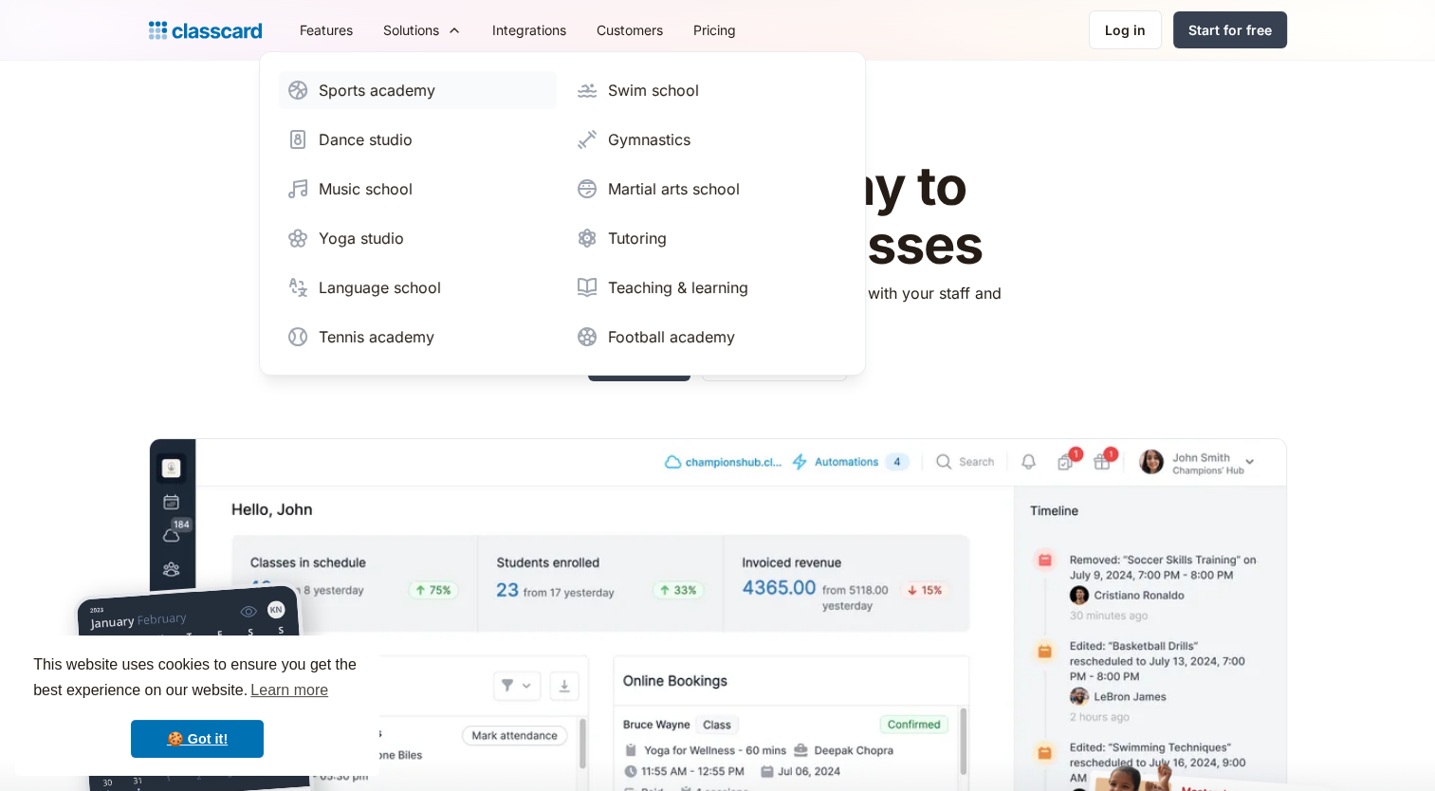
click at [401, 86] on div "Sports academy" at bounding box center [377, 90] width 117 height 23
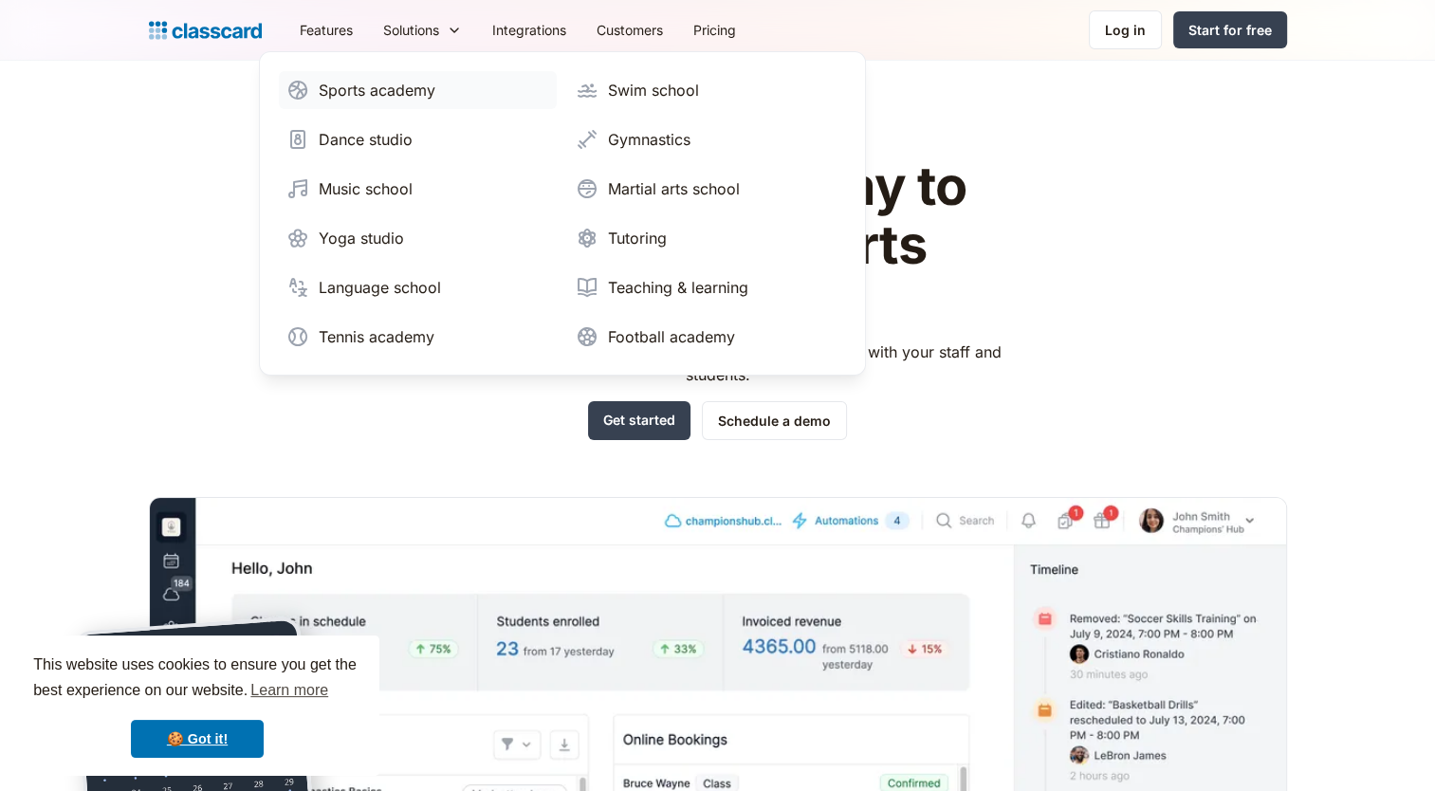
click at [392, 96] on div "Sports academy" at bounding box center [377, 90] width 117 height 23
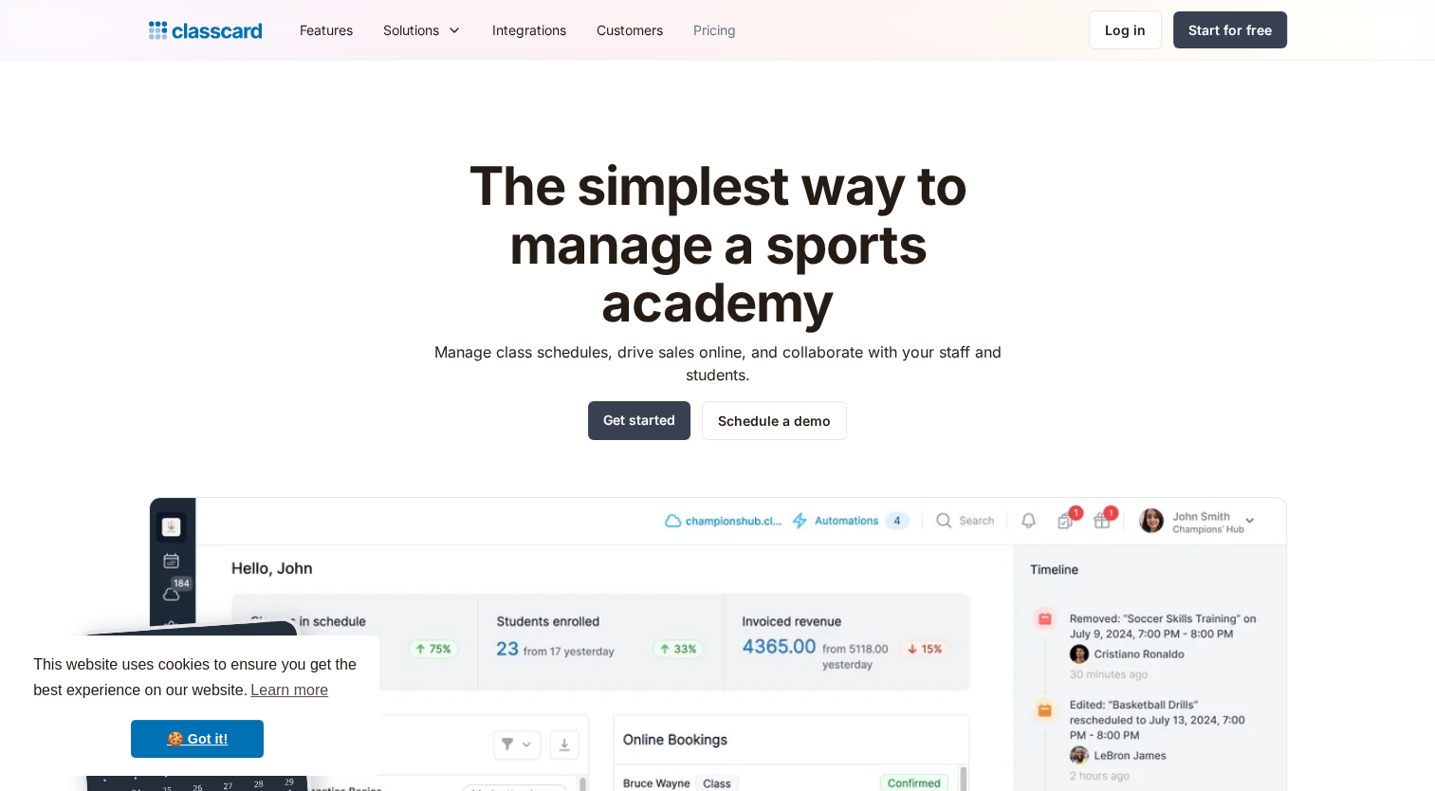
click at [723, 36] on link "Pricing" at bounding box center [714, 30] width 73 height 43
